Goal: Task Accomplishment & Management: Manage account settings

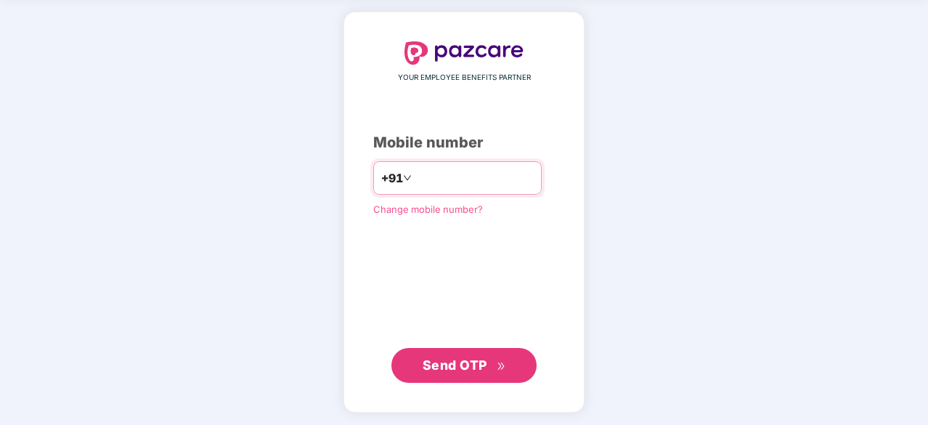
type input "**********"
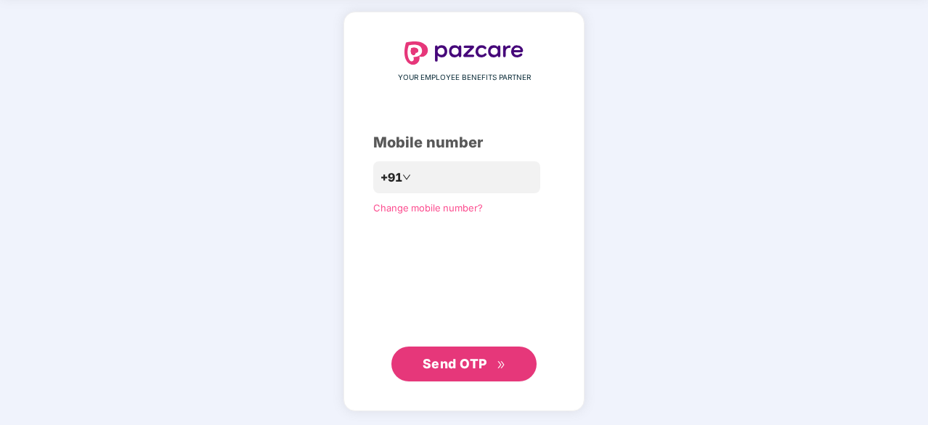
click at [496, 364] on icon "double-right" at bounding box center [500, 364] width 9 height 9
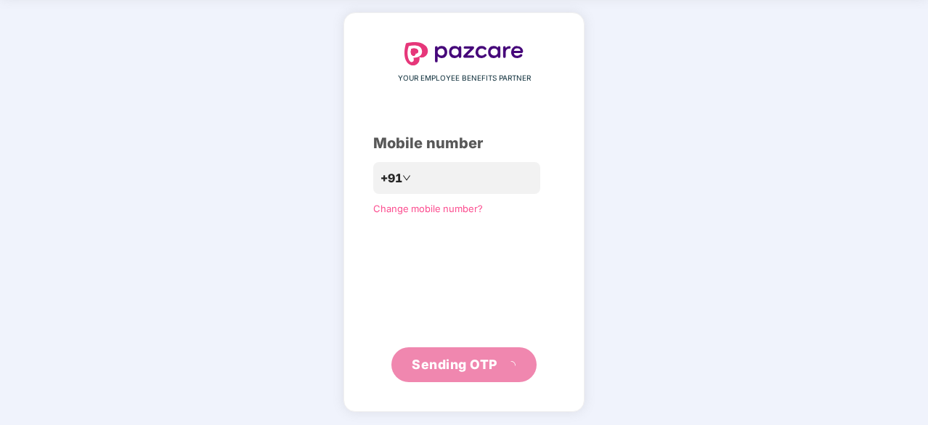
scroll to position [48, 0]
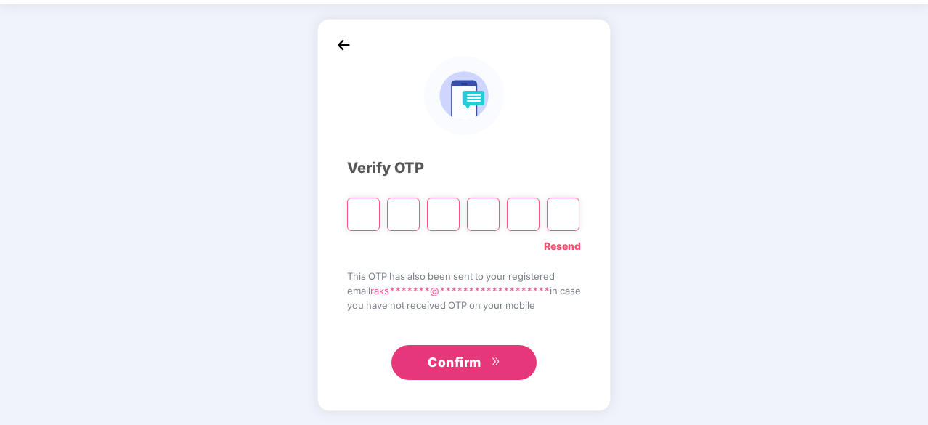
type input "*"
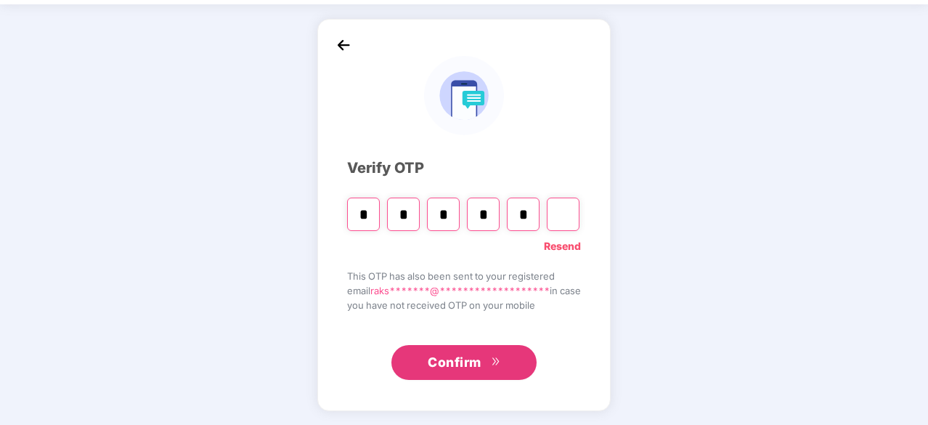
type input "*"
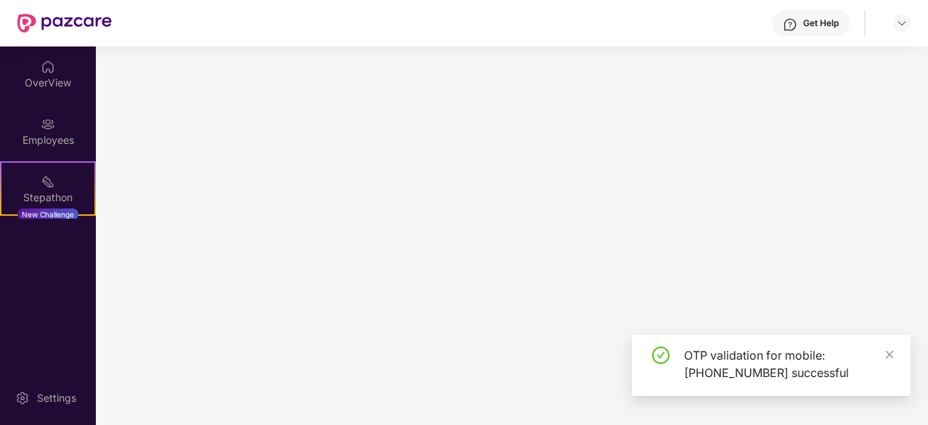
scroll to position [0, 0]
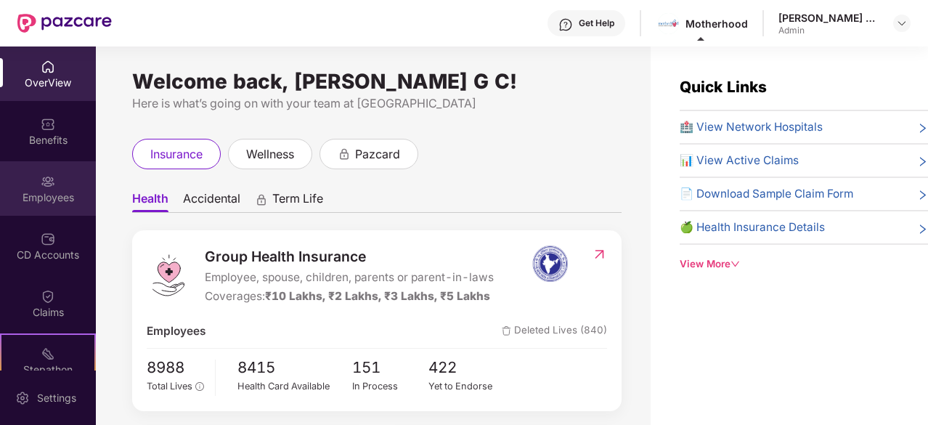
click at [33, 195] on div "Employees" at bounding box center [48, 197] width 96 height 15
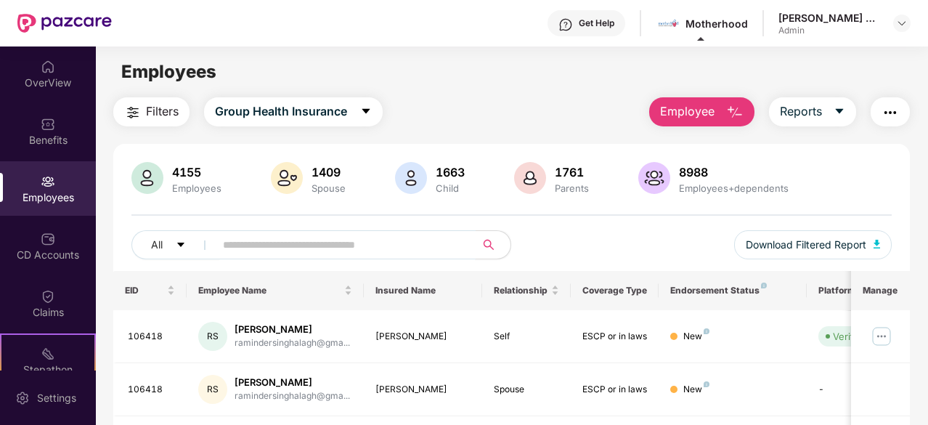
click at [263, 245] on input "text" at bounding box center [339, 245] width 233 height 22
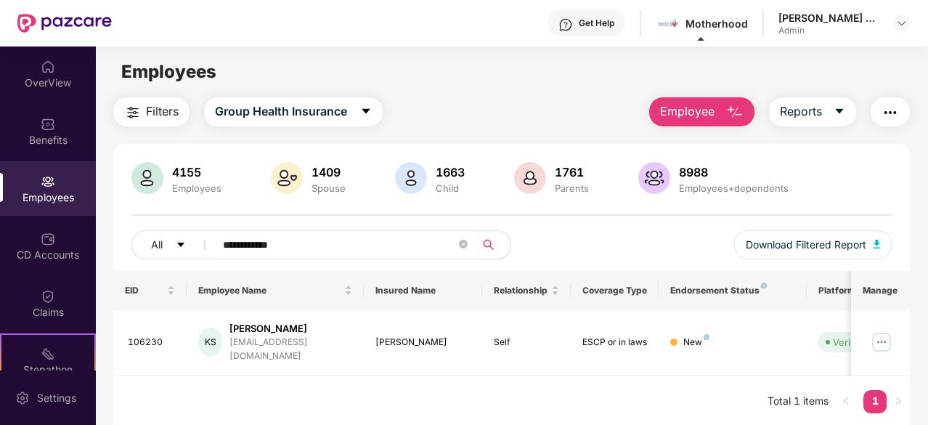
scroll to position [46, 0]
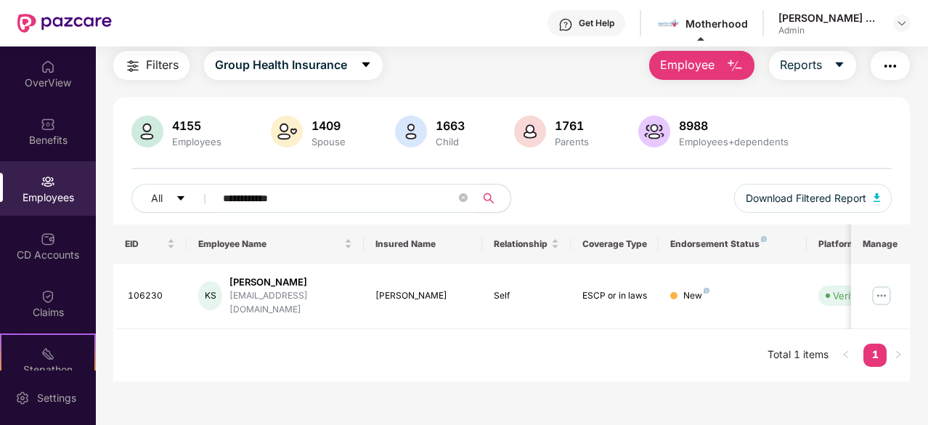
drag, startPoint x: 287, startPoint y: 197, endPoint x: 226, endPoint y: 197, distance: 61.0
click at [226, 197] on input "**********" at bounding box center [339, 198] width 233 height 22
type input "*"
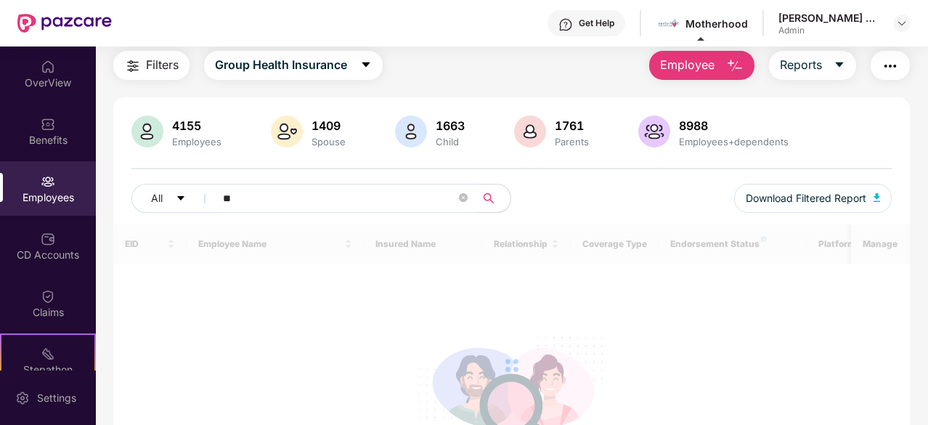
type input "*"
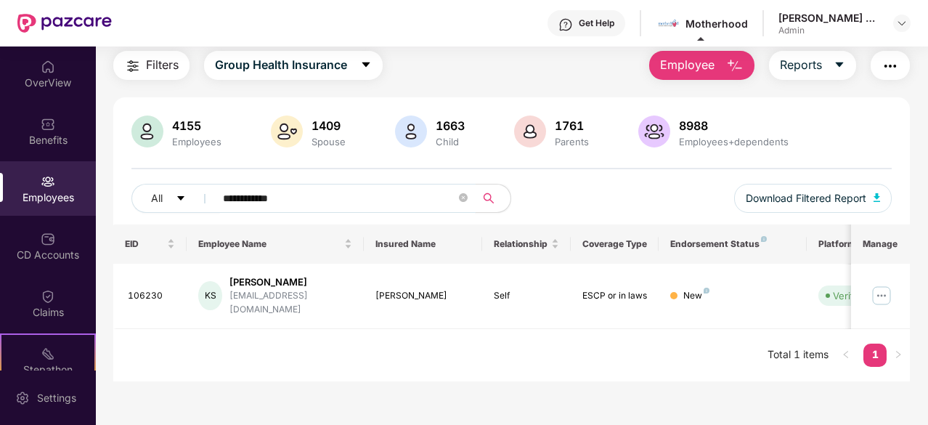
type input "**********"
click at [884, 286] on img at bounding box center [881, 295] width 23 height 23
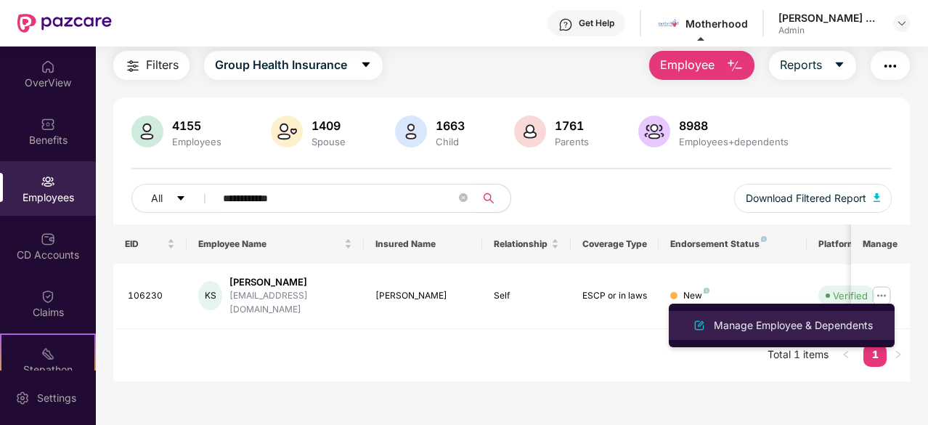
click at [787, 319] on div "Manage Employee & Dependents" at bounding box center [793, 325] width 165 height 16
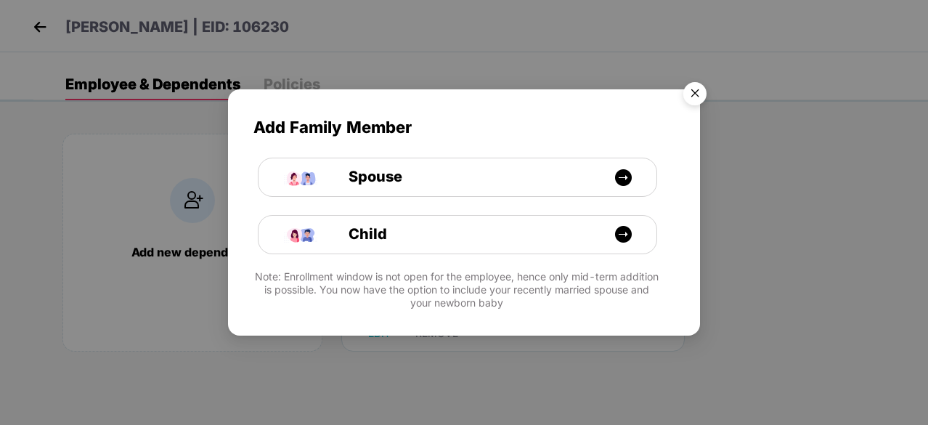
click at [691, 86] on img "Close" at bounding box center [694, 95] width 41 height 41
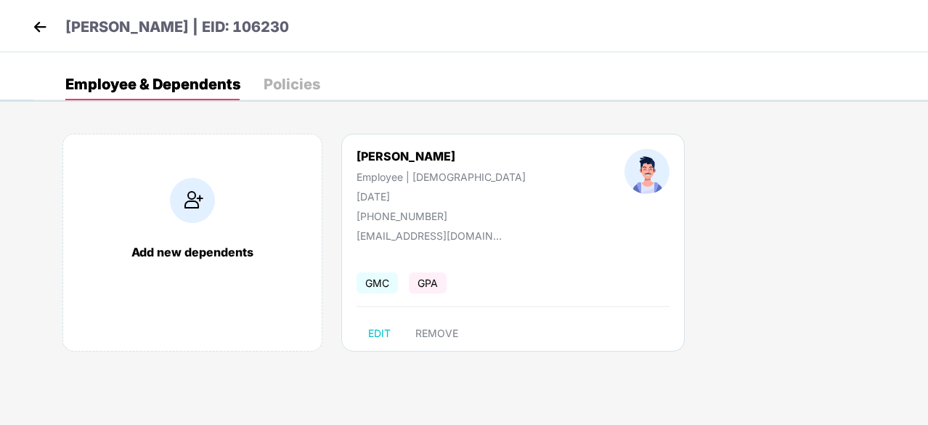
click at [38, 23] on img at bounding box center [40, 27] width 22 height 22
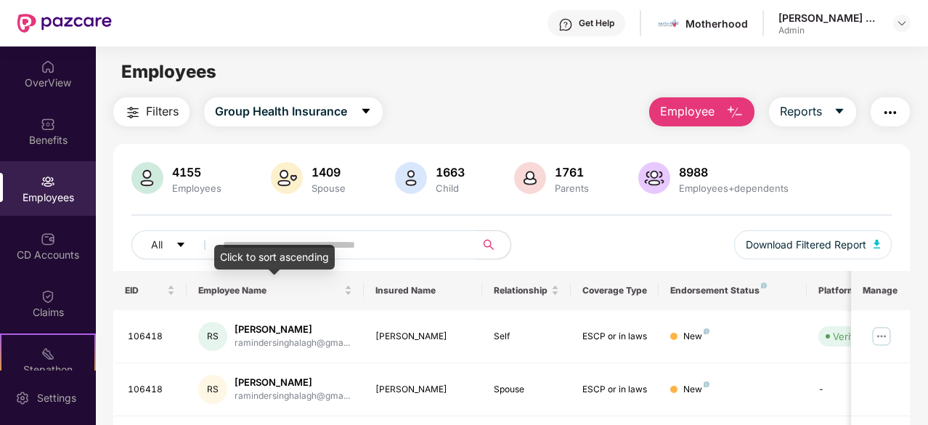
click at [269, 243] on input "text" at bounding box center [339, 245] width 233 height 22
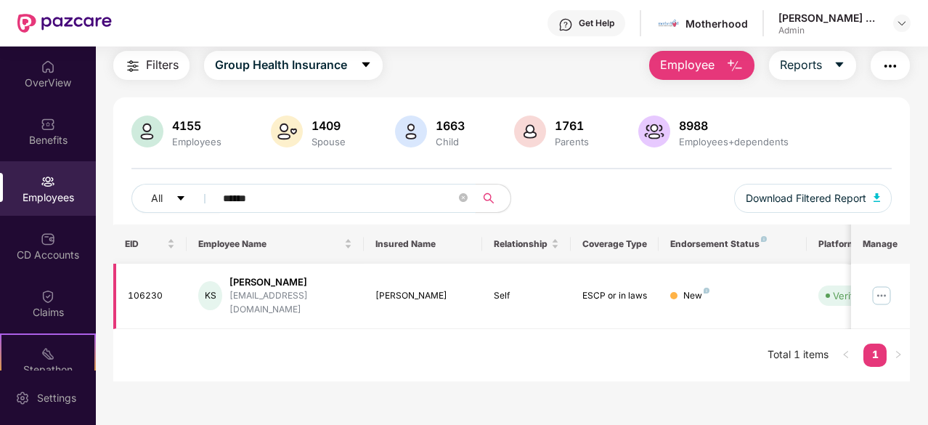
type input "******"
click at [887, 287] on img at bounding box center [881, 295] width 23 height 23
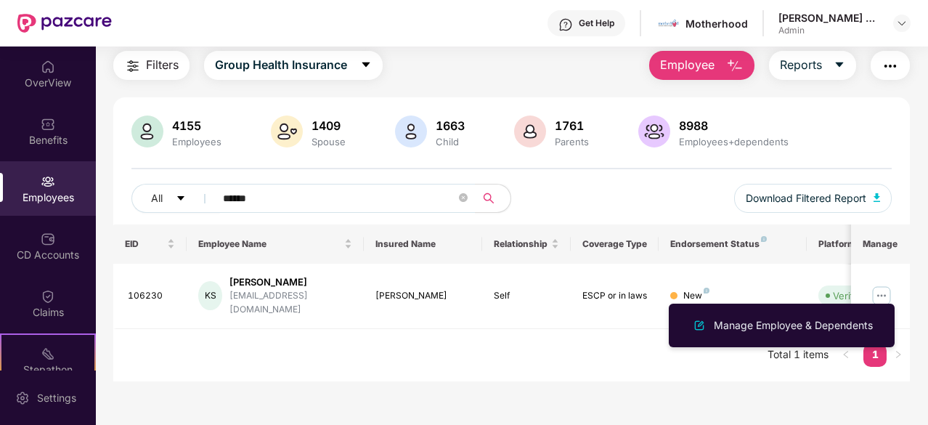
click at [767, 380] on main "Employees Filters Group Health Insurance Employee Reports 4155 Employees 1409 S…" at bounding box center [511, 212] width 831 height 425
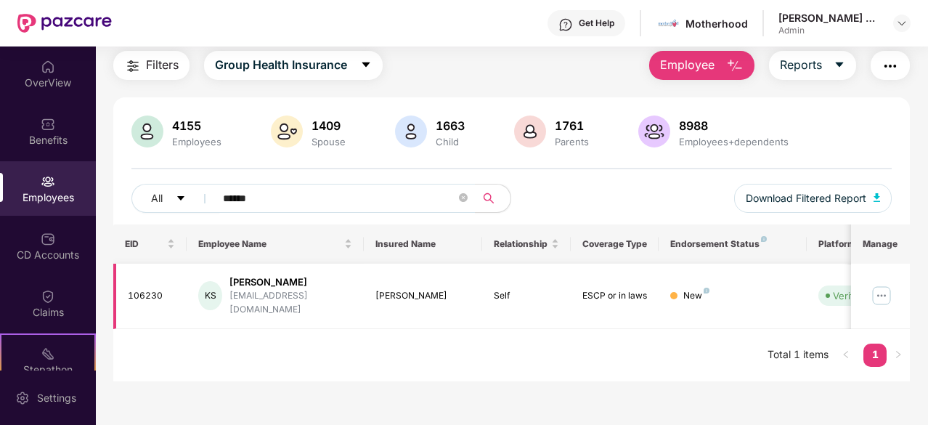
click at [878, 287] on img at bounding box center [881, 295] width 23 height 23
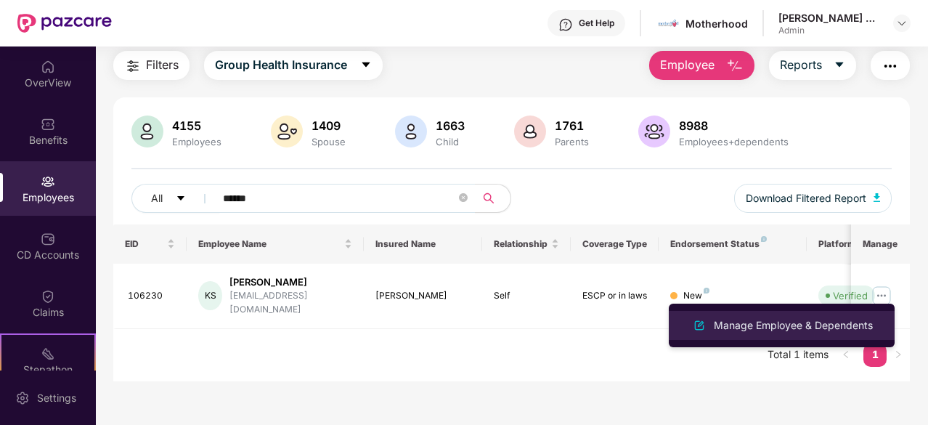
click at [766, 324] on div "Manage Employee & Dependents" at bounding box center [793, 325] width 165 height 16
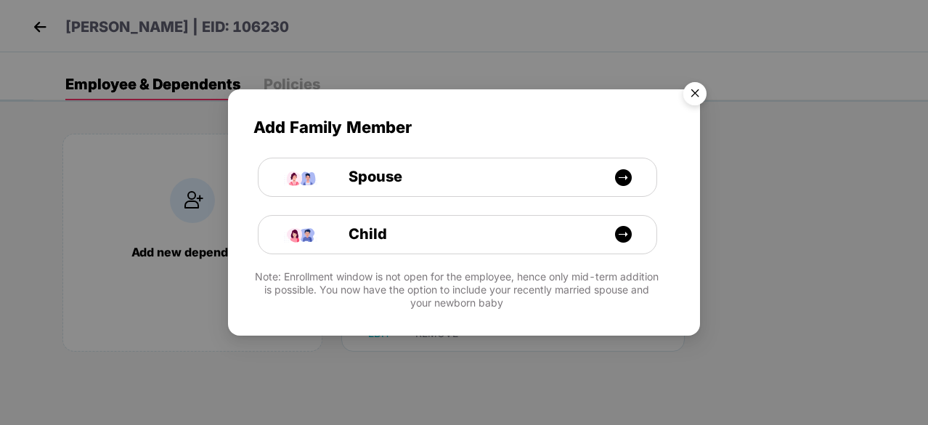
click at [694, 94] on img "Close" at bounding box center [694, 95] width 41 height 41
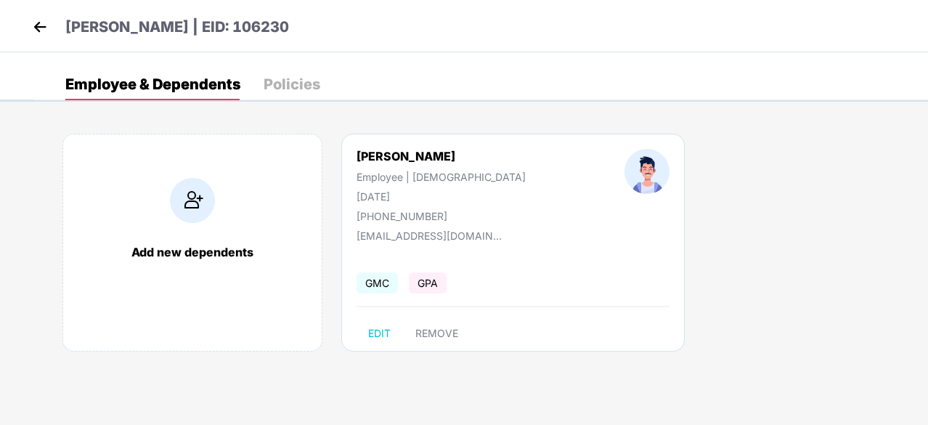
click at [279, 78] on div "Policies" at bounding box center [291, 84] width 57 height 15
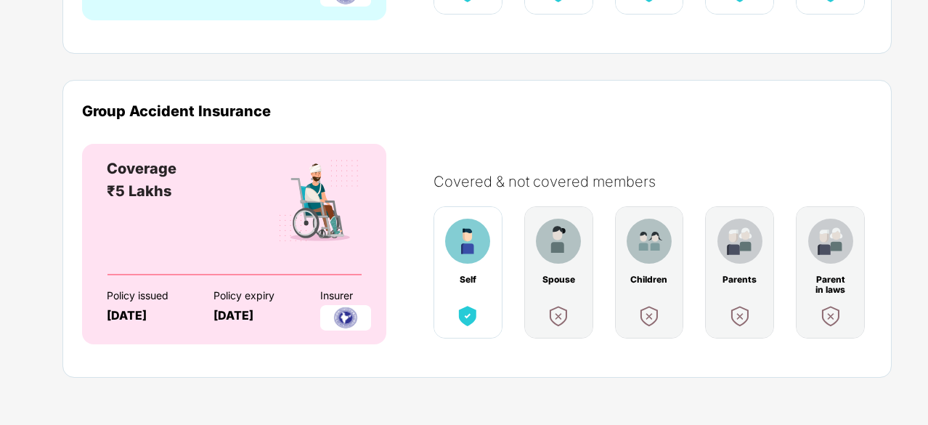
scroll to position [0, 0]
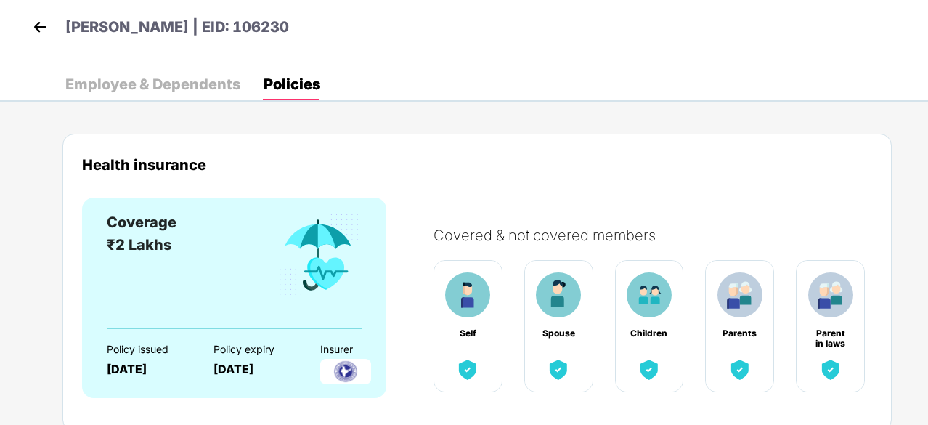
click at [131, 88] on div "Employee & Dependents" at bounding box center [152, 84] width 175 height 15
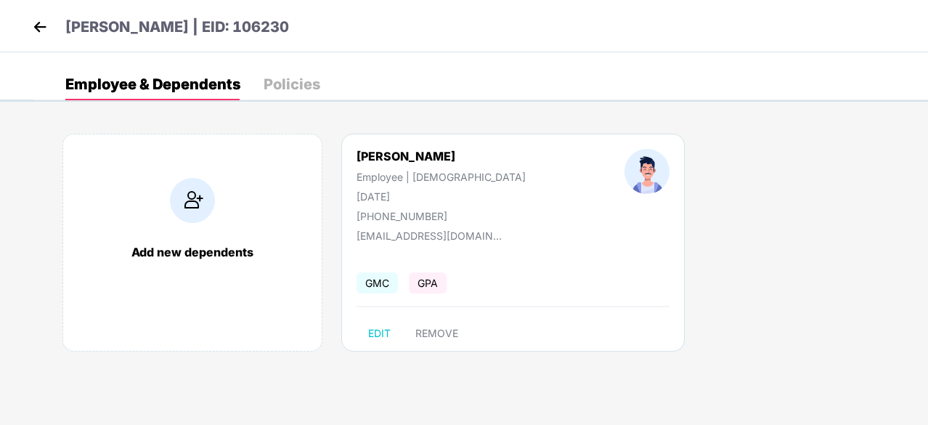
click at [35, 24] on img at bounding box center [40, 27] width 22 height 22
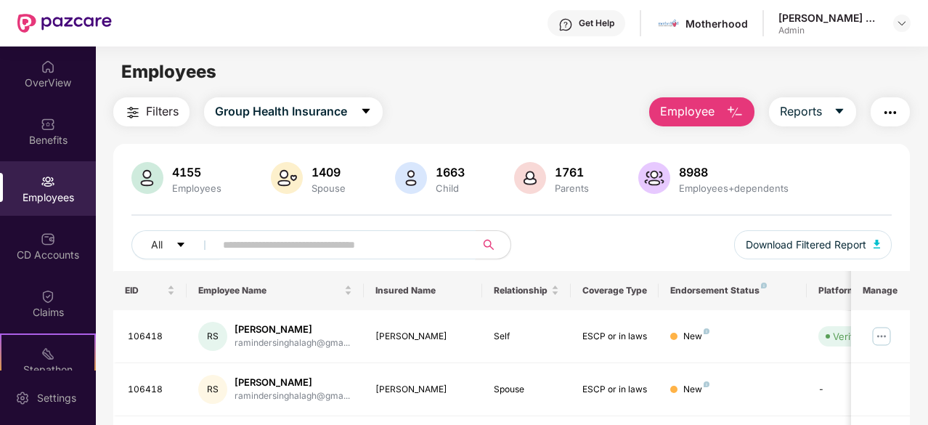
click at [299, 240] on input "text" at bounding box center [339, 245] width 233 height 22
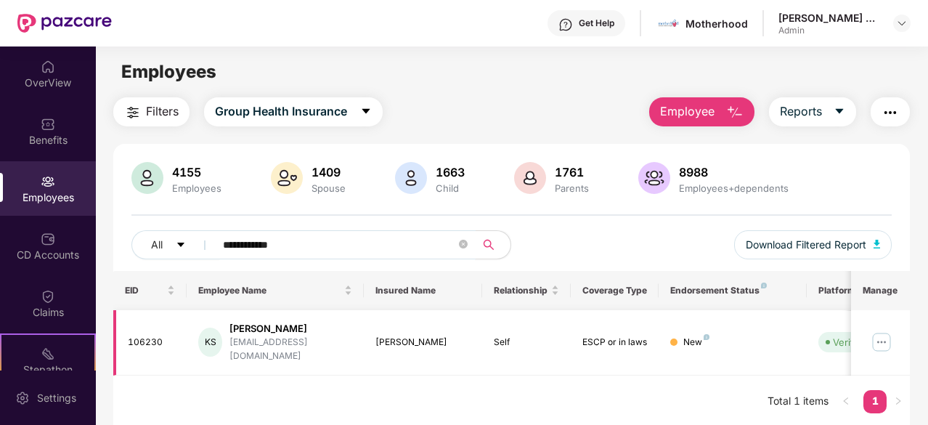
scroll to position [46, 0]
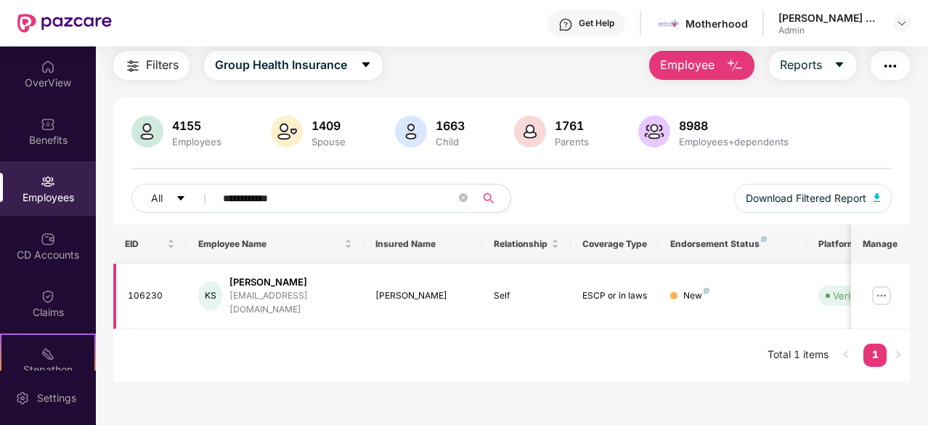
type input "**********"
click at [877, 288] on img at bounding box center [881, 295] width 23 height 23
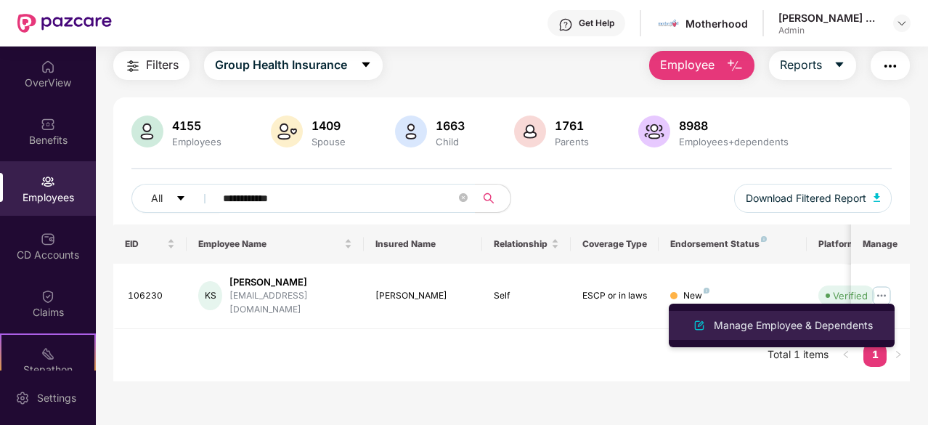
click at [818, 318] on div "Manage Employee & Dependents" at bounding box center [793, 325] width 165 height 16
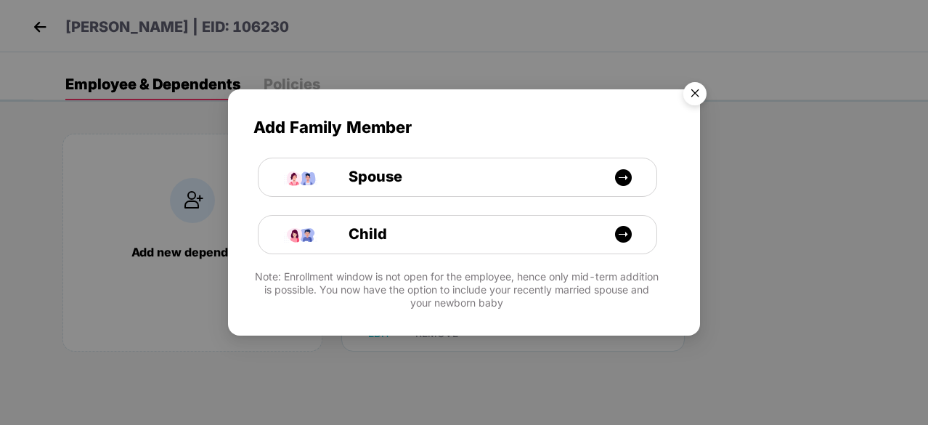
click at [688, 87] on img "Close" at bounding box center [694, 95] width 41 height 41
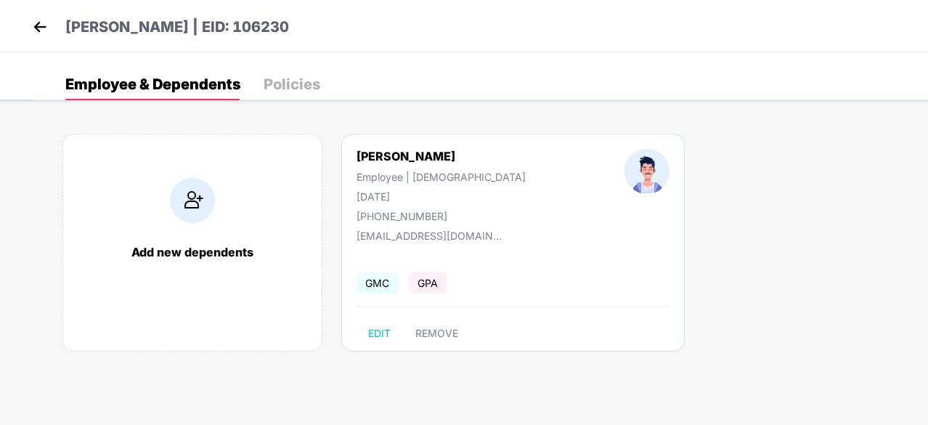
click at [375, 158] on div "[PERSON_NAME]" at bounding box center [440, 156] width 169 height 15
click at [36, 29] on img at bounding box center [40, 27] width 22 height 22
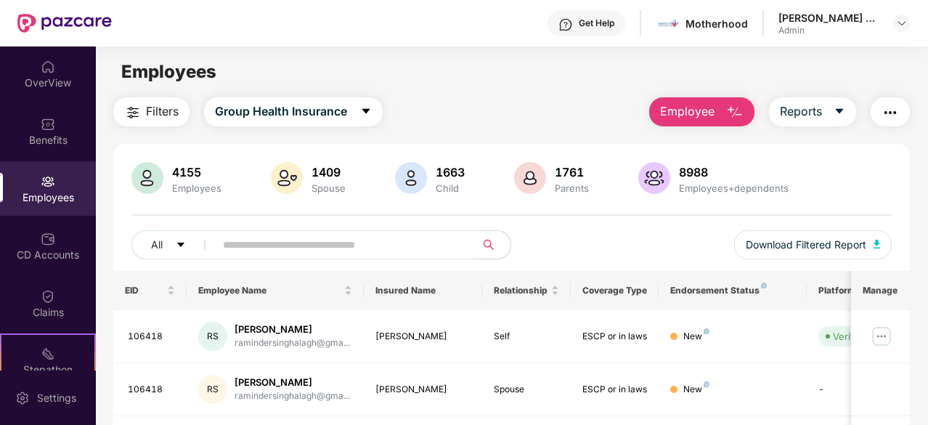
click at [303, 239] on input "text" at bounding box center [339, 245] width 233 height 22
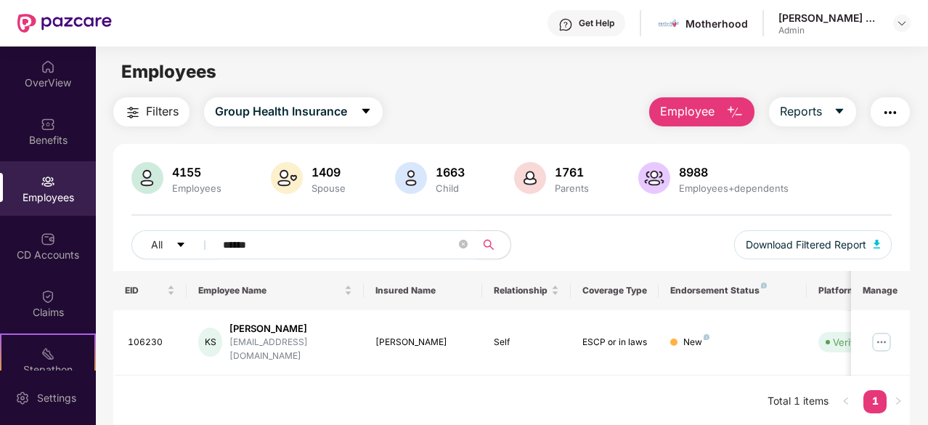
type input "******"
